Goal: Check status: Check status

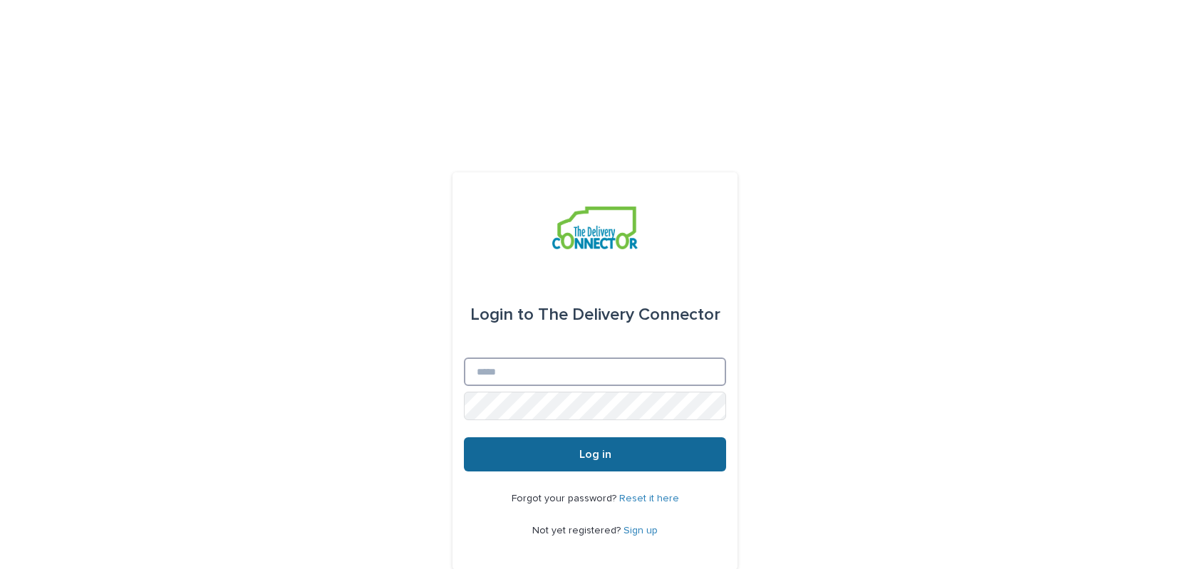
type input "**********"
click at [585, 449] on span "Log in" at bounding box center [595, 454] width 32 height 11
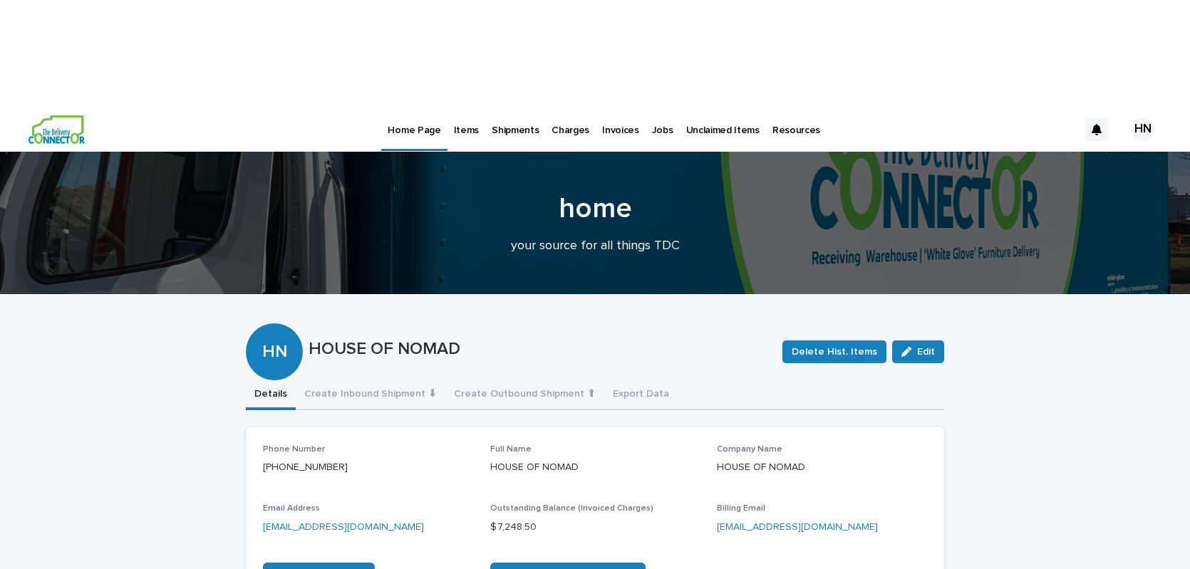
click at [466, 107] on p "Items" at bounding box center [466, 122] width 25 height 30
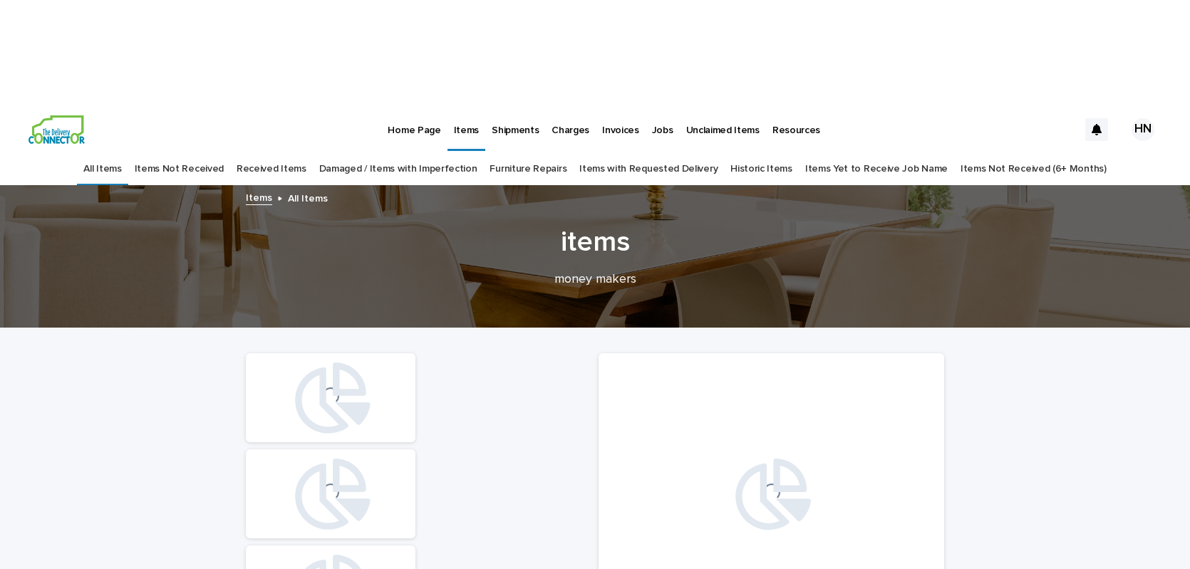
click at [293, 152] on link "Received Items" at bounding box center [271, 168] width 70 height 33
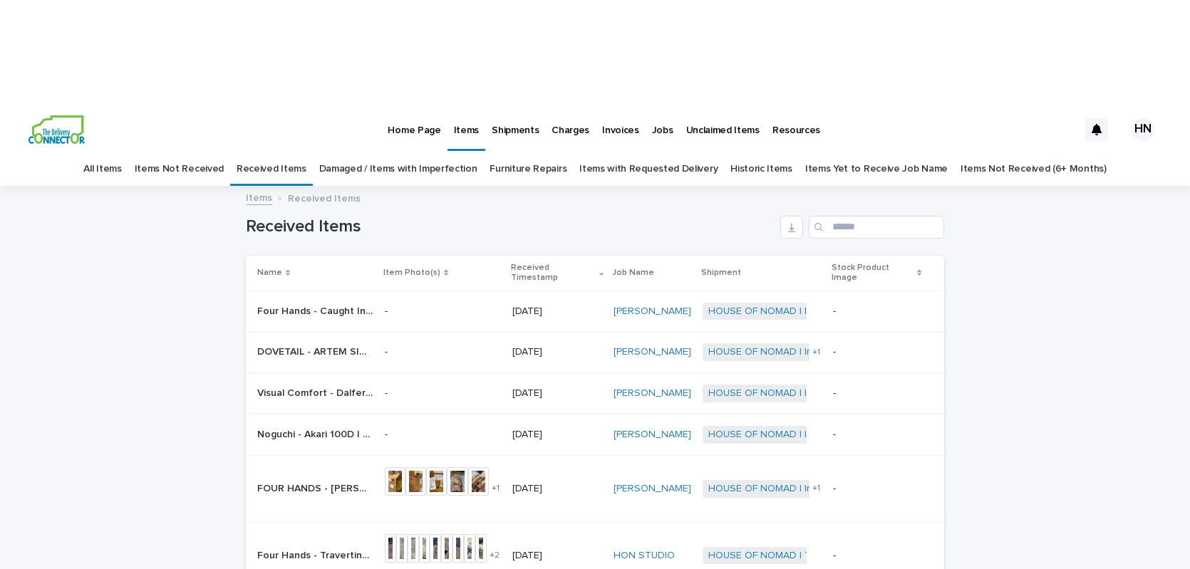
click at [321, 303] on p "Four Hands - Caught In The Wake Of Your Love By Tyler Guinn 245007-001 | 75273" at bounding box center [316, 310] width 119 height 15
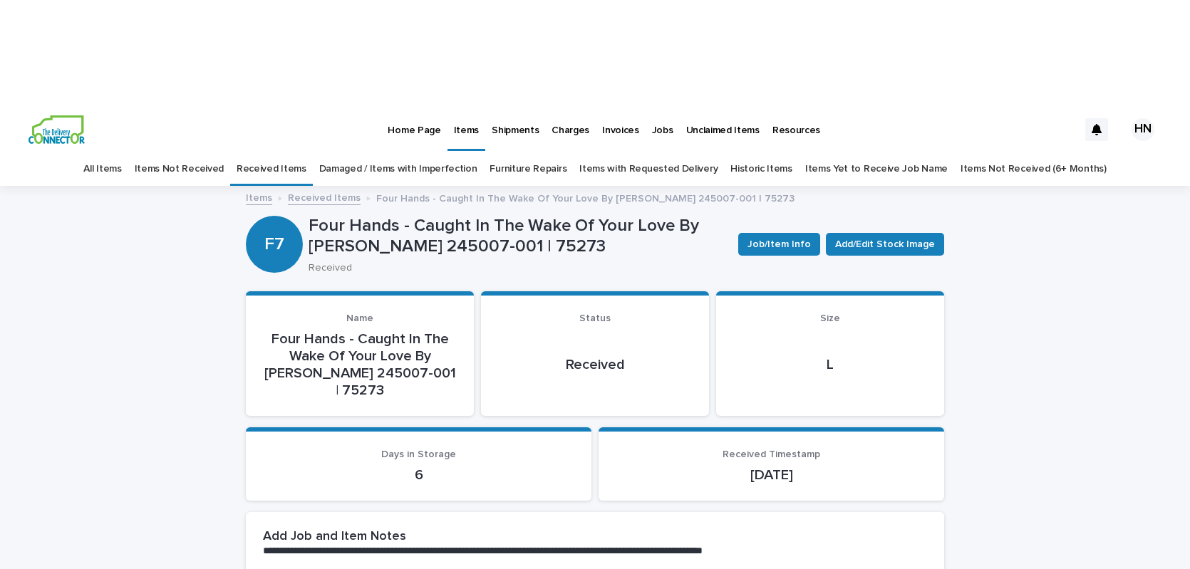
click at [286, 152] on link "Received Items" at bounding box center [271, 168] width 70 height 33
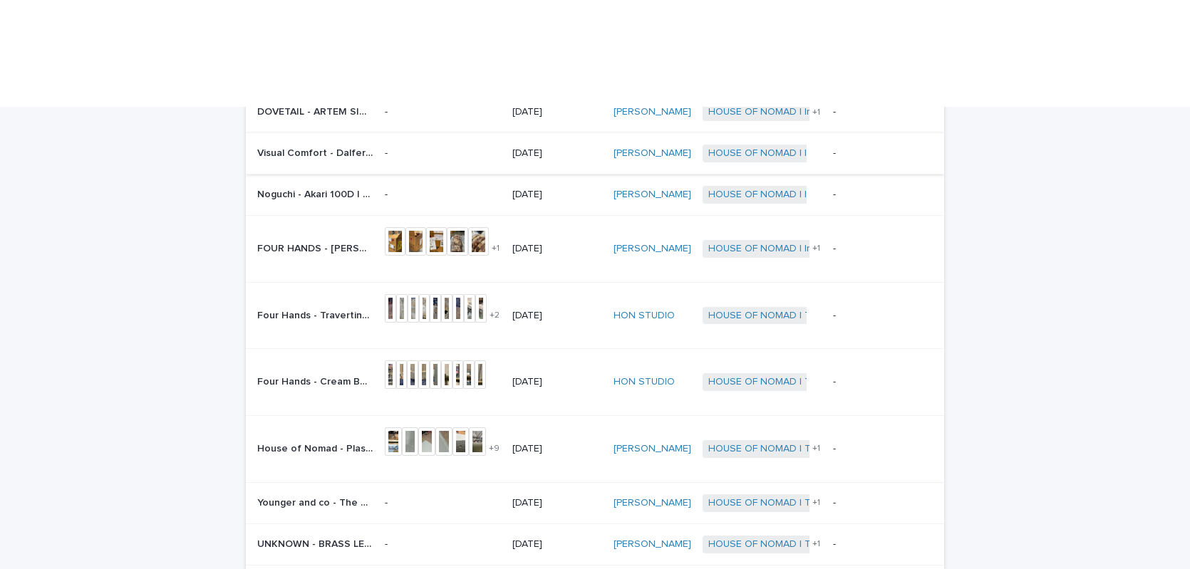
scroll to position [243, 0]
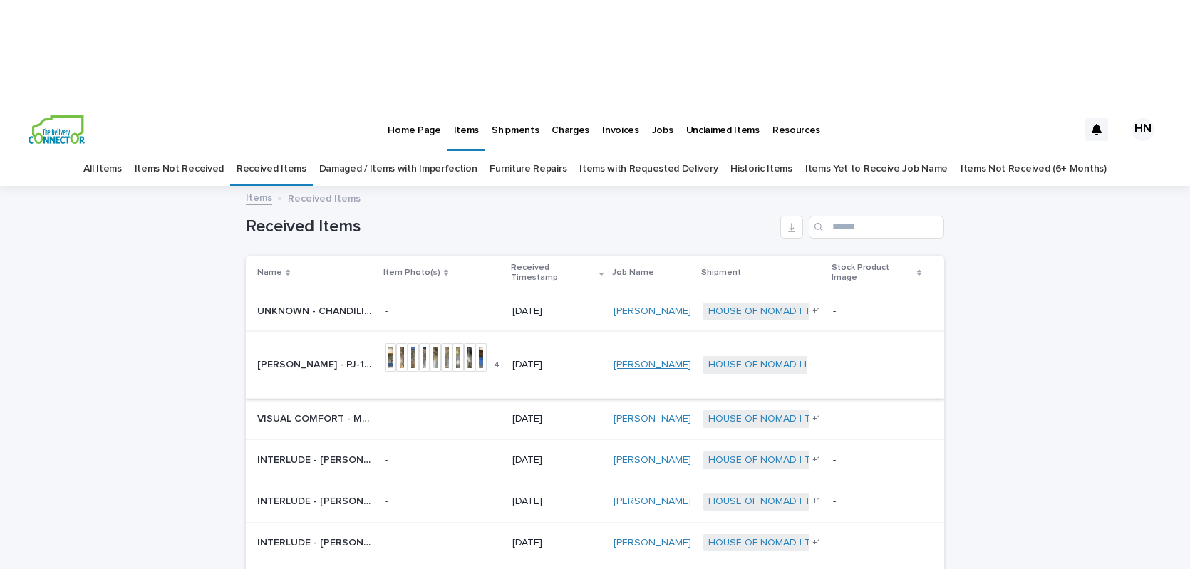
click at [631, 359] on link "DIAZ" at bounding box center [652, 365] width 78 height 12
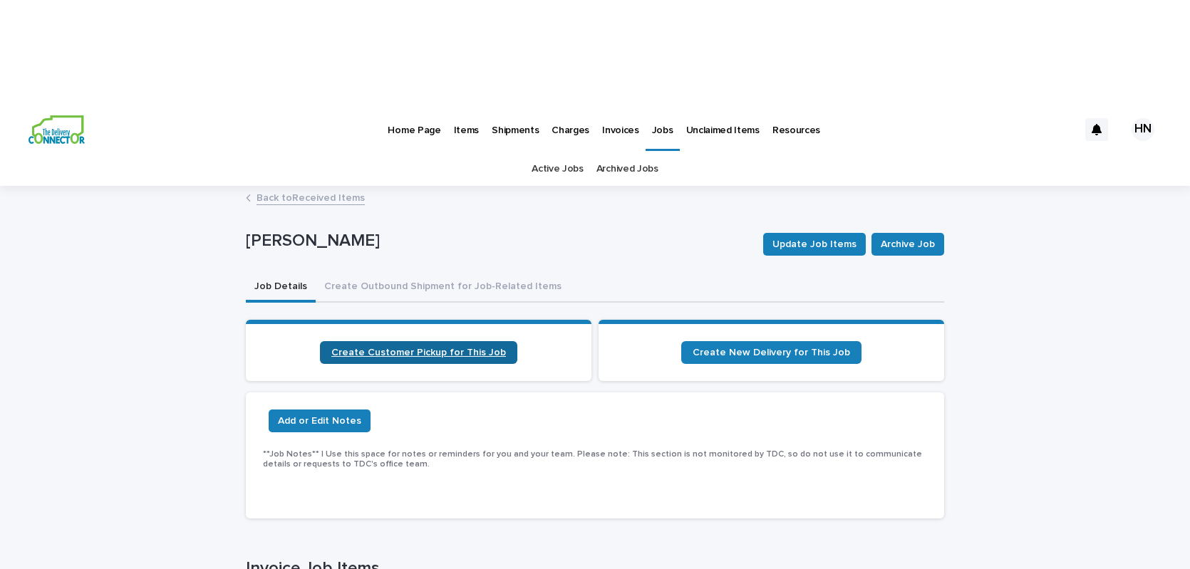
click at [389, 341] on link "Create Customer Pickup for This Job" at bounding box center [418, 352] width 197 height 23
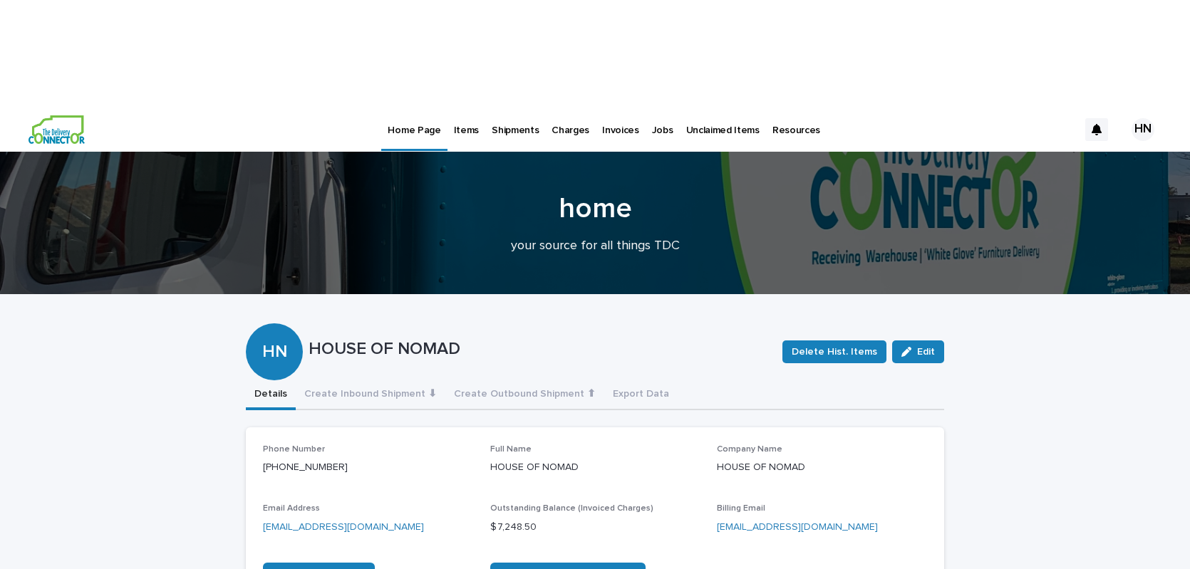
click at [652, 107] on p "Jobs" at bounding box center [662, 122] width 21 height 30
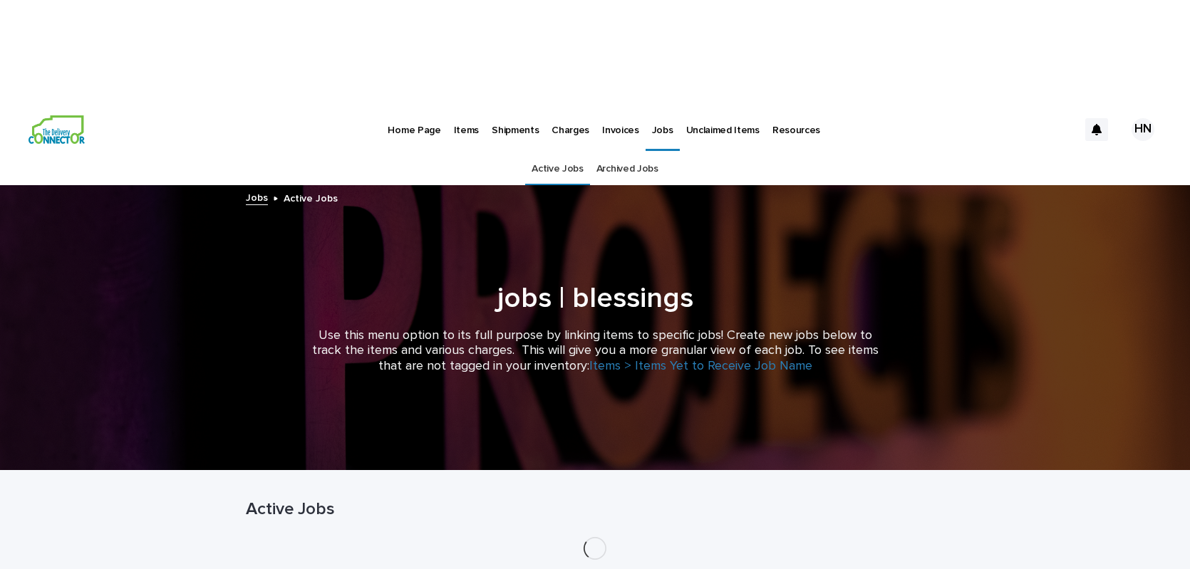
click at [652, 107] on p "Jobs" at bounding box center [662, 122] width 21 height 30
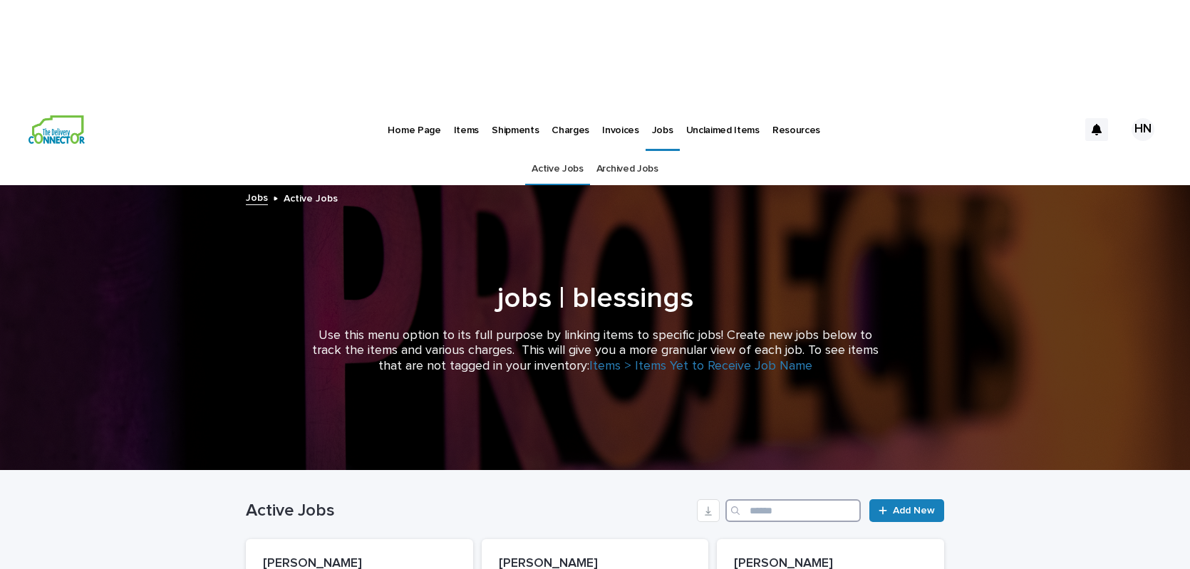
click at [786, 499] on input "Search" at bounding box center [792, 510] width 135 height 23
type input "*******"
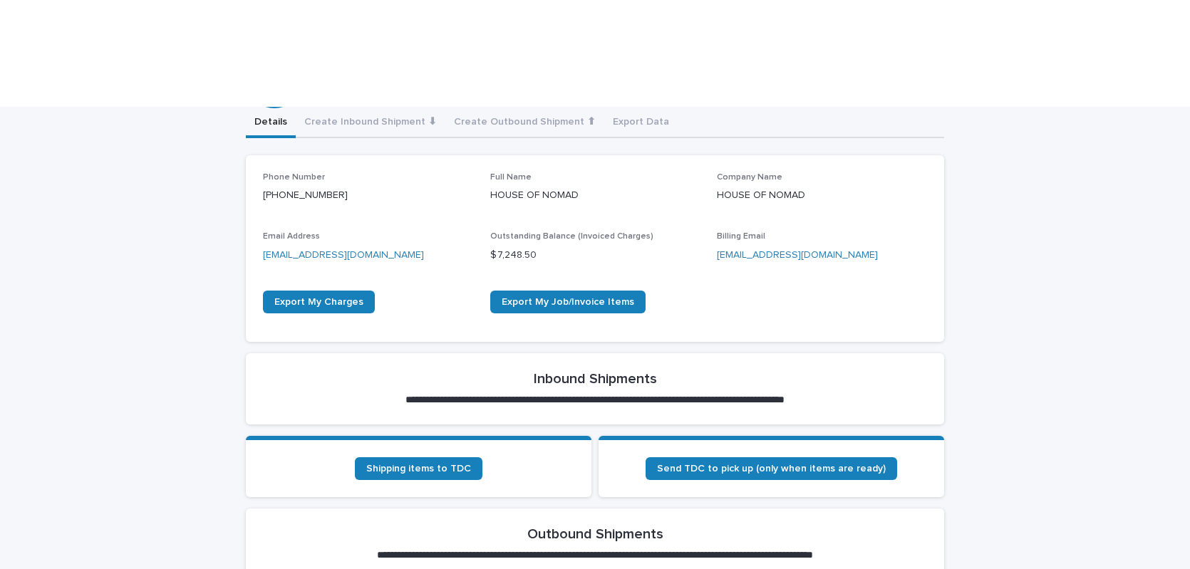
scroll to position [276, 0]
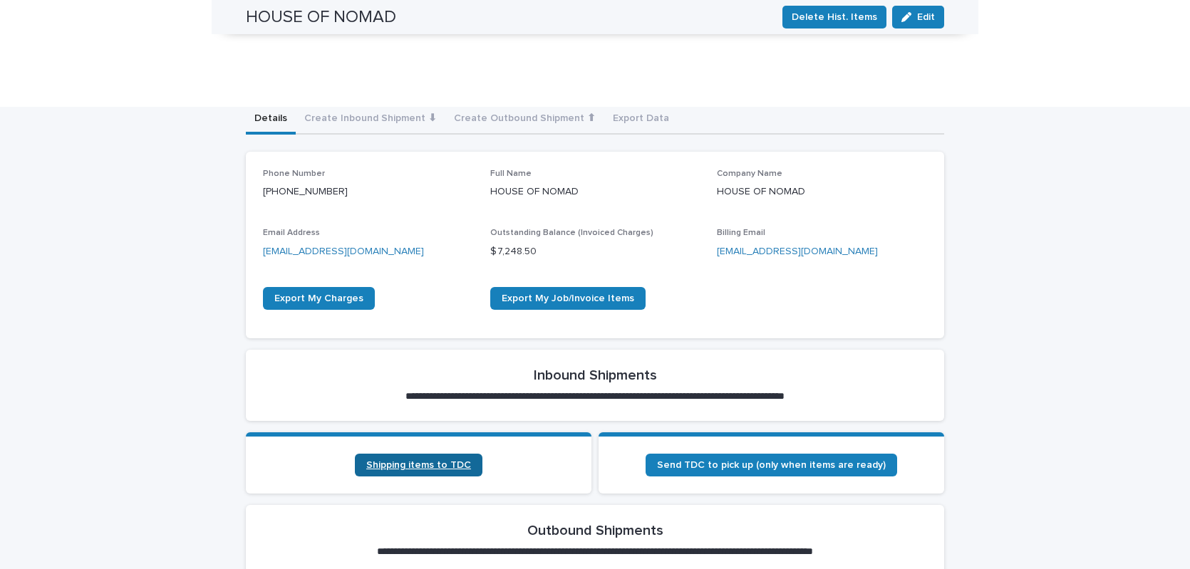
click at [399, 454] on link "Shipping items to TDC" at bounding box center [418, 465] width 127 height 23
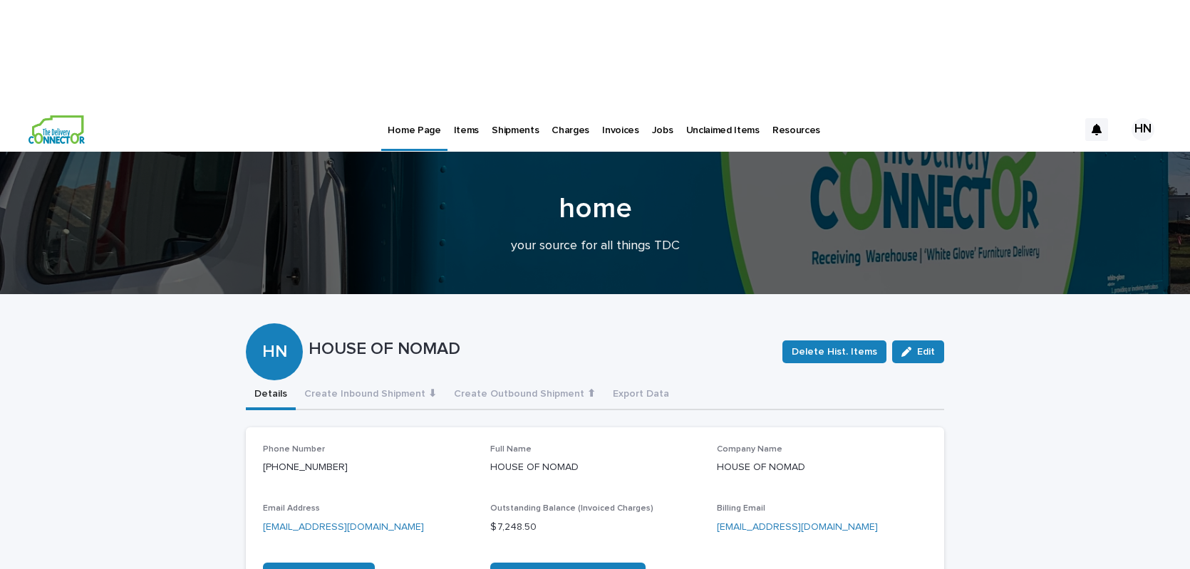
click at [653, 107] on p "Jobs" at bounding box center [662, 122] width 21 height 30
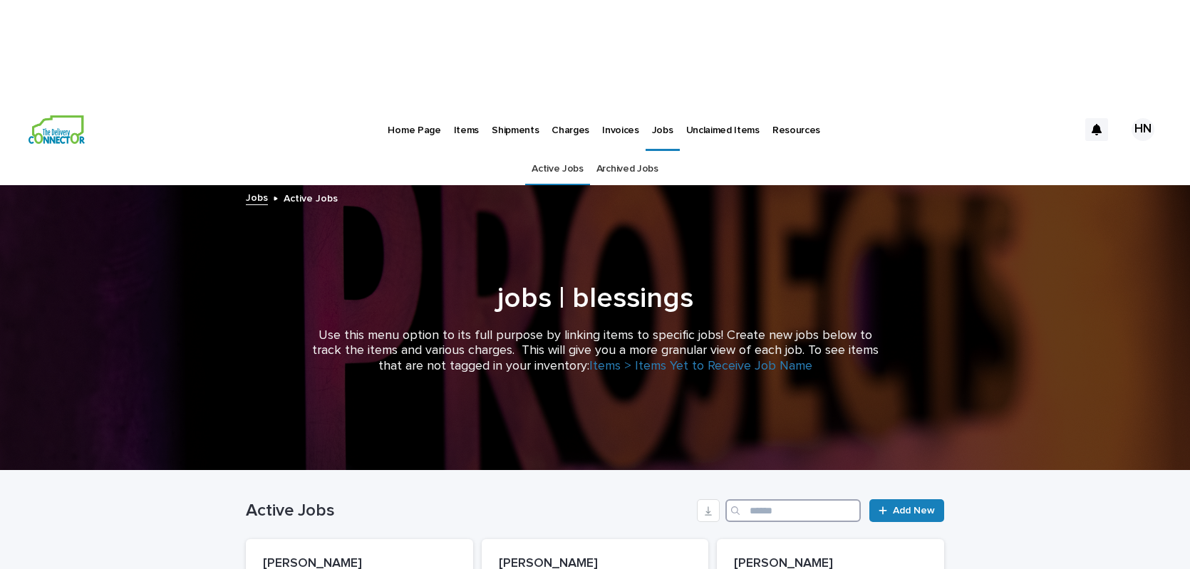
click at [780, 499] on input "Search" at bounding box center [792, 510] width 135 height 23
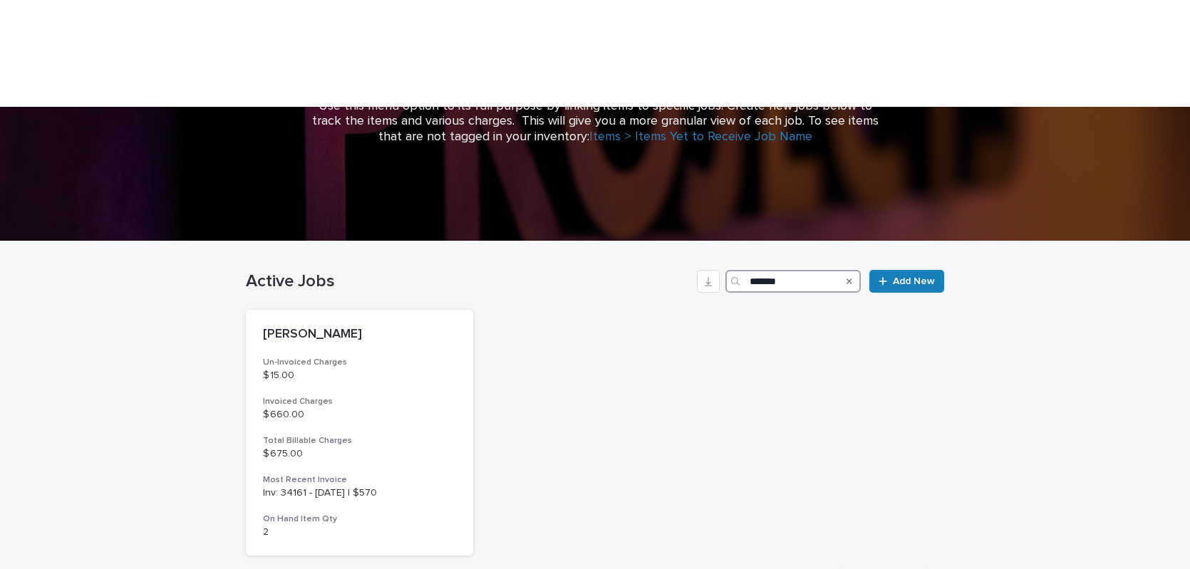
scroll to position [256, 0]
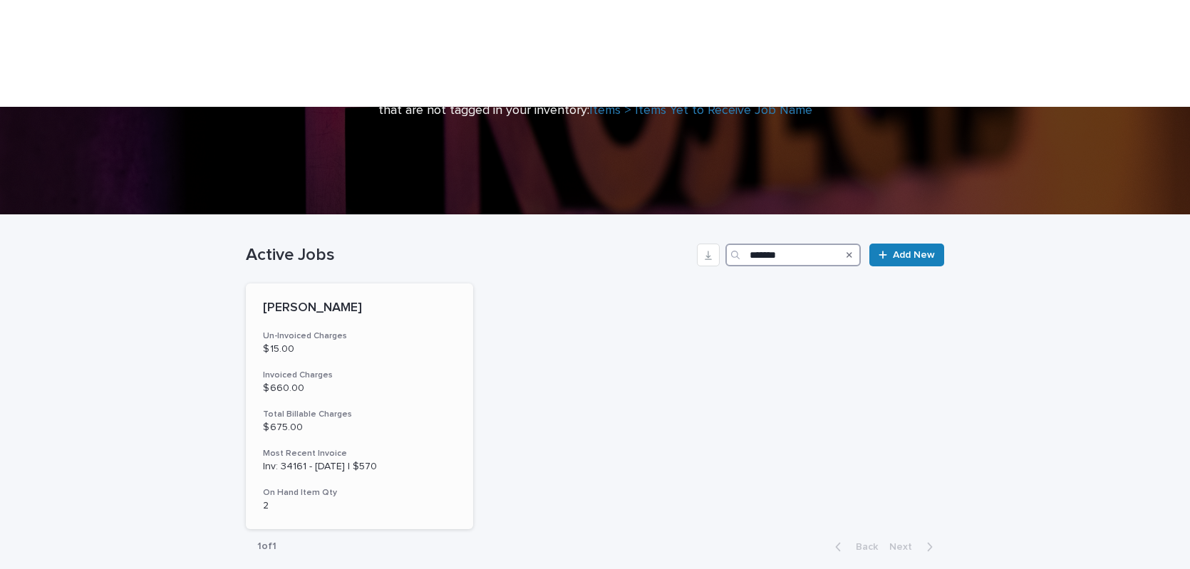
type input "*******"
click at [400, 343] on p "$ 15.00" at bounding box center [359, 349] width 193 height 12
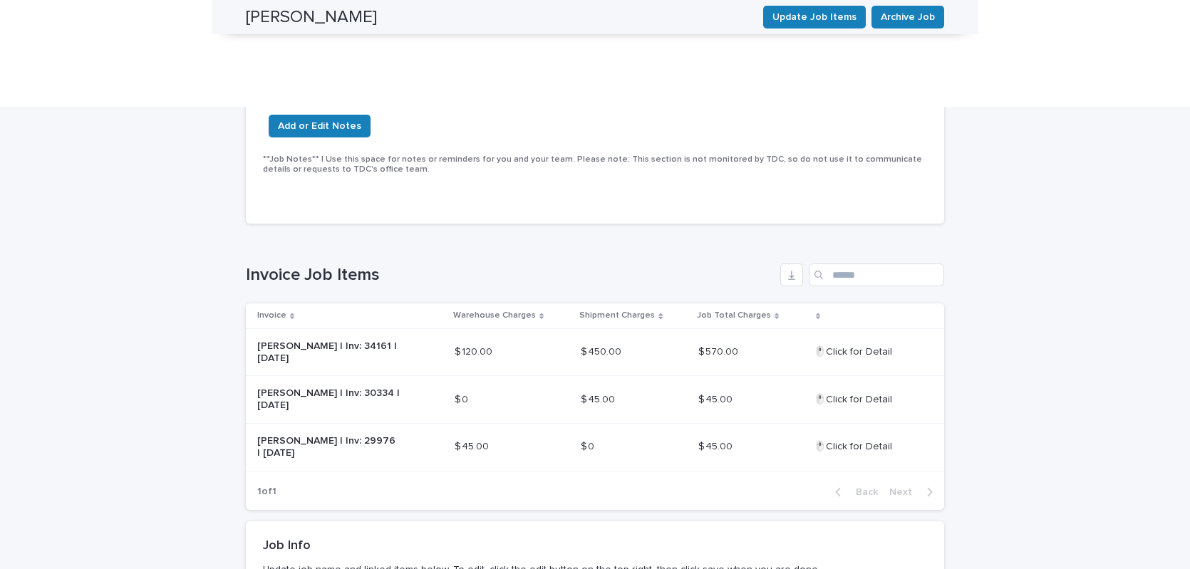
scroll to position [283, 0]
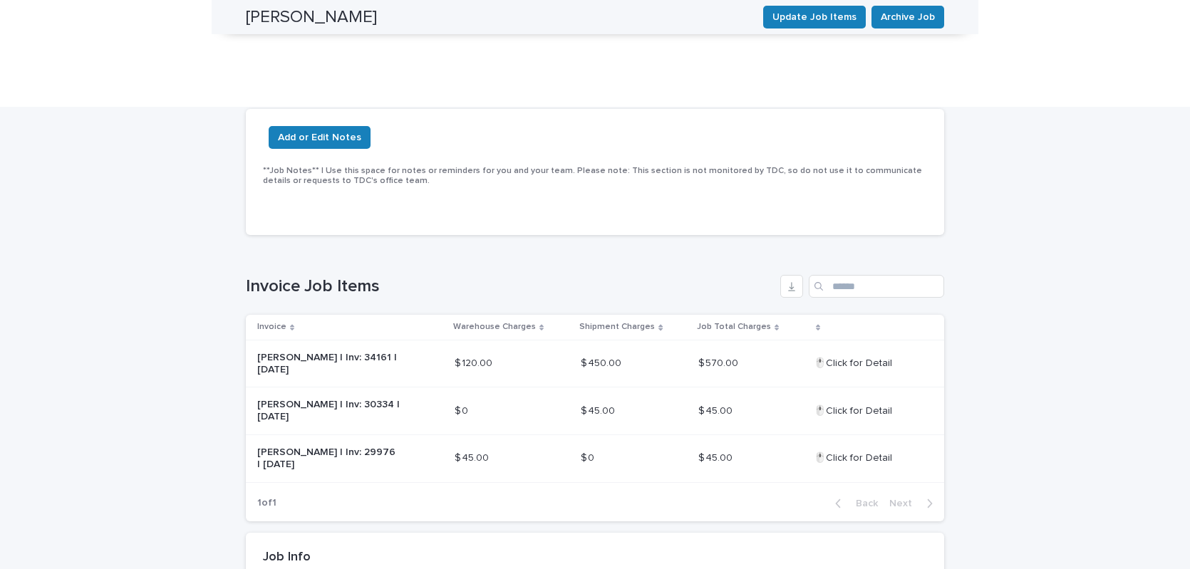
click at [408, 346] on div "[PERSON_NAME] | Inv: 34161 | [DATE]" at bounding box center [350, 364] width 186 height 36
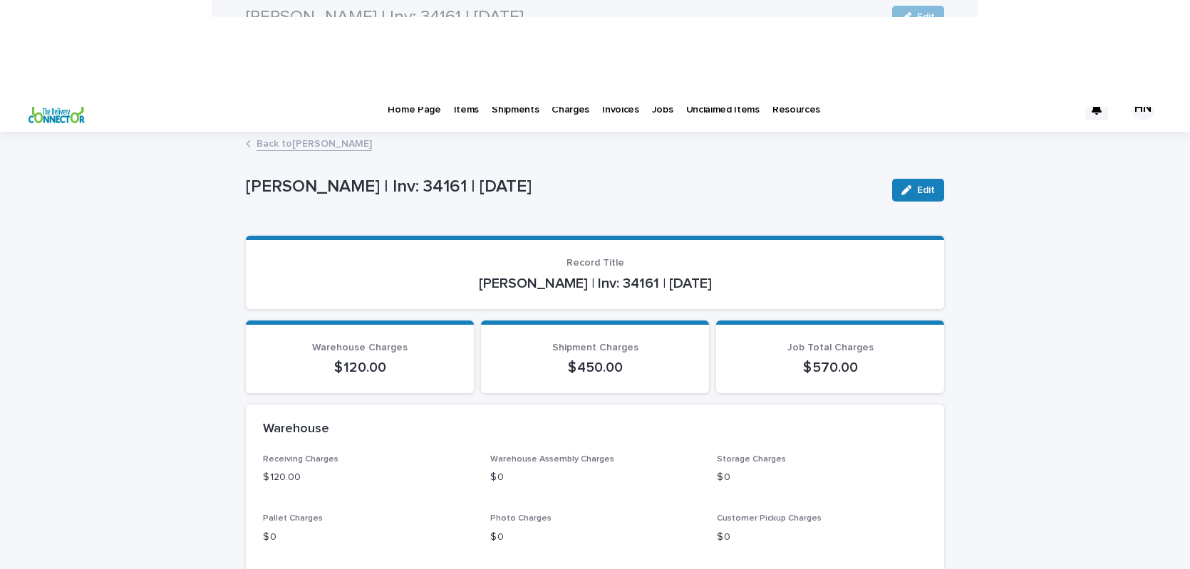
scroll to position [16, 0]
